Goal: Task Accomplishment & Management: Manage account settings

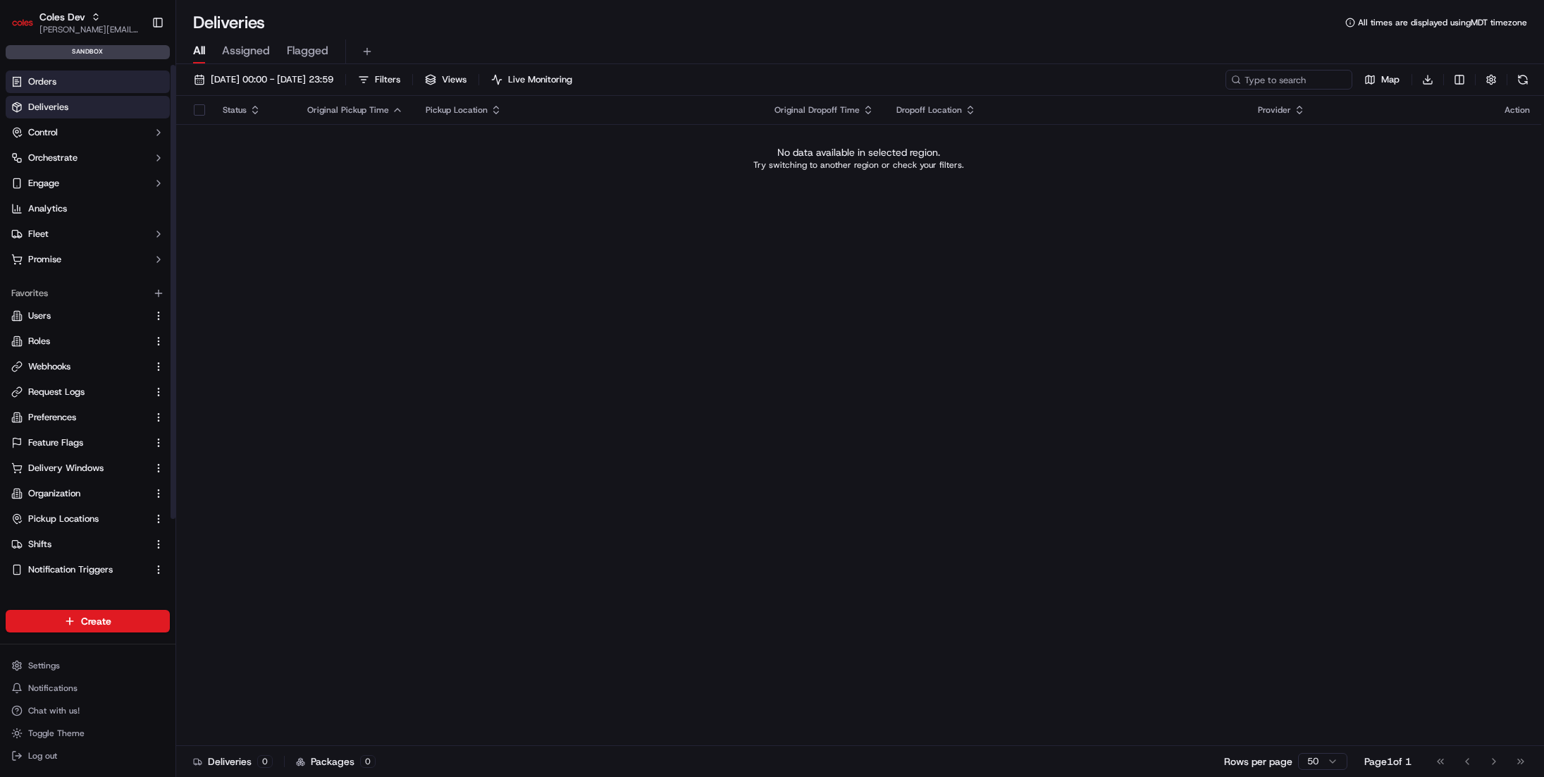
click at [140, 81] on link "Orders" at bounding box center [88, 81] width 164 height 23
